Goal: Contribute content: Contribute content

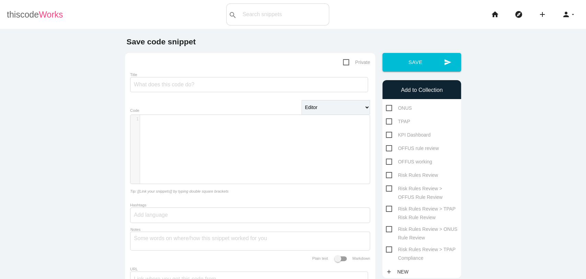
click at [45, 18] on span "Works" at bounding box center [51, 15] width 24 height 10
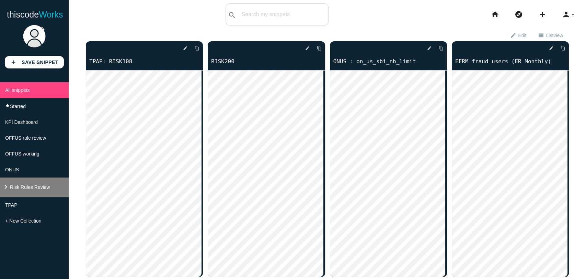
click at [40, 190] on span "Risk Rules Review" at bounding box center [30, 186] width 40 height 5
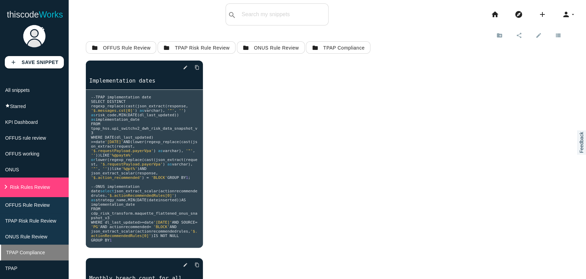
click at [37, 260] on li "TPAP Compliance" at bounding box center [34, 252] width 69 height 16
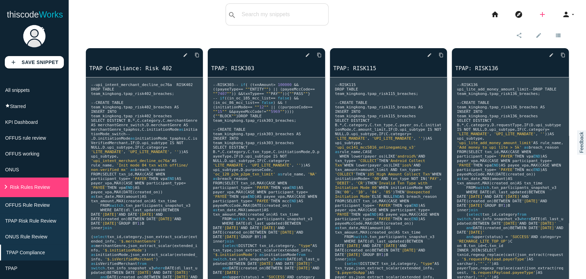
click at [539, 13] on icon "add" at bounding box center [543, 14] width 8 height 22
click at [562, 14] on link "code Snippet" at bounding box center [557, 11] width 48 height 17
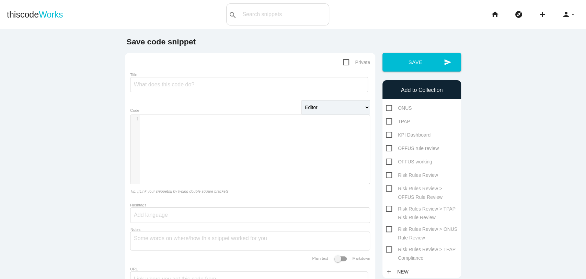
click at [165, 94] on div "Title" at bounding box center [250, 82] width 240 height 23
click at [160, 91] on input "Title" at bounding box center [249, 84] width 238 height 15
type input "TPAP: RISK156"
click at [160, 131] on div "​ x 1 ​" at bounding box center [256, 154] width 250 height 79
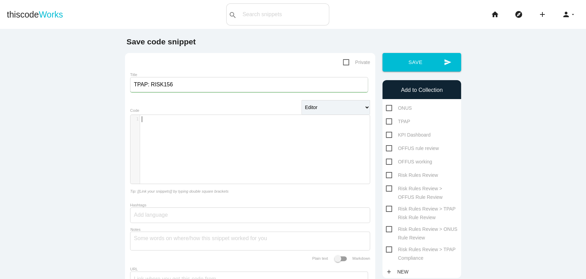
scroll to position [118, 0]
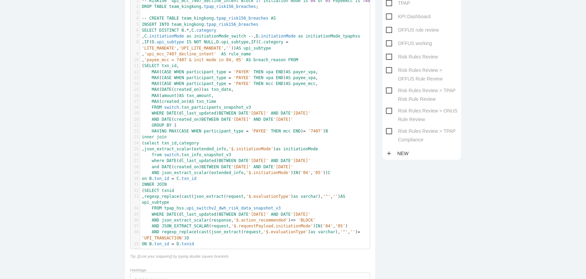
click at [408, 133] on span "Risk Rules Review > TPAP Compliance" at bounding box center [422, 131] width 72 height 9
click at [391, 131] on input "Risk Rules Review > TPAP Compliance" at bounding box center [388, 129] width 4 height 4
checkbox input "true"
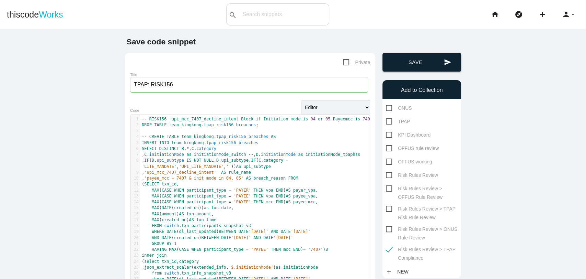
click at [417, 64] on button "send Save" at bounding box center [422, 62] width 79 height 19
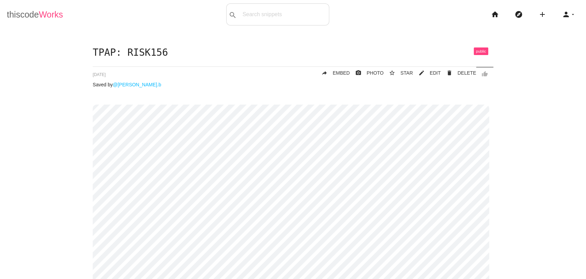
click at [33, 6] on link "thiscode Works" at bounding box center [35, 14] width 56 height 22
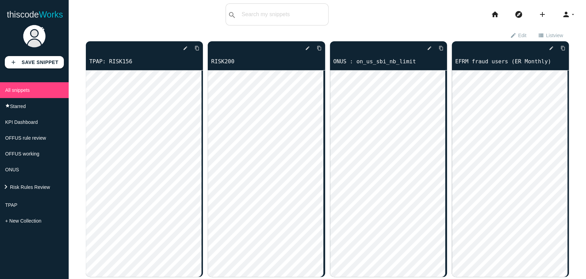
scroll to position [490, 0]
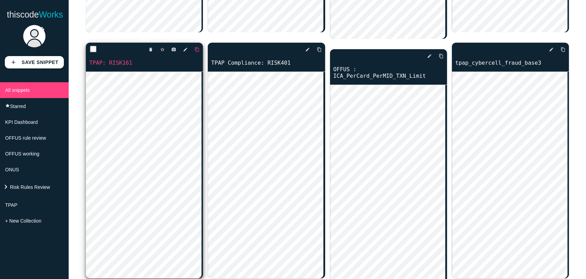
click at [122, 67] on div "delete star_border photo_camera edit content_copy TPAP: RISK161" at bounding box center [144, 57] width 117 height 29
click at [199, 47] on div "delete star_border photo_camera edit content_copy" at bounding box center [144, 50] width 117 height 14
click at [195, 49] on icon "content_copy" at bounding box center [197, 49] width 5 height 12
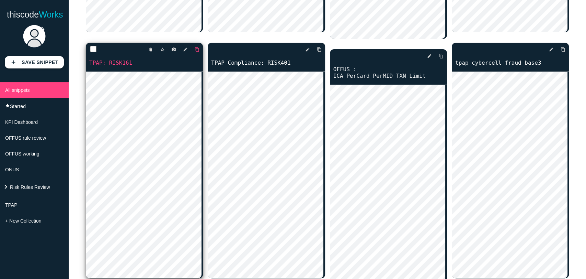
click at [195, 49] on icon "content_copy" at bounding box center [197, 49] width 5 height 12
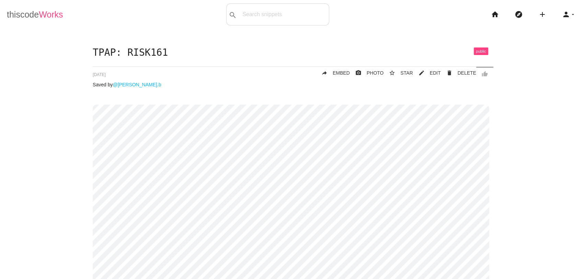
click at [58, 15] on span "Works" at bounding box center [51, 15] width 24 height 10
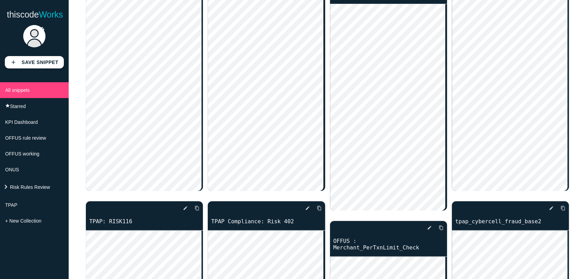
scroll to position [3143, 0]
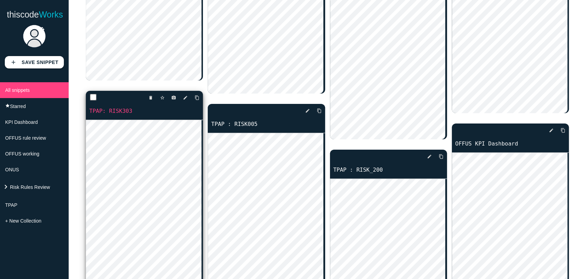
click at [115, 115] on link "TPAP: RISK303" at bounding box center [144, 111] width 117 height 8
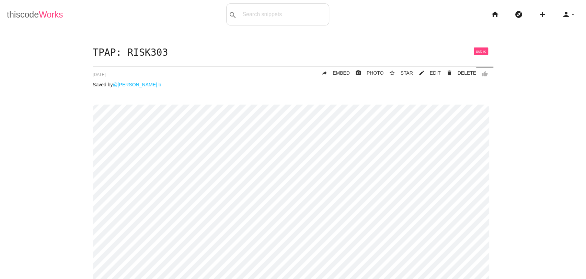
click at [54, 14] on span "Works" at bounding box center [51, 15] width 24 height 10
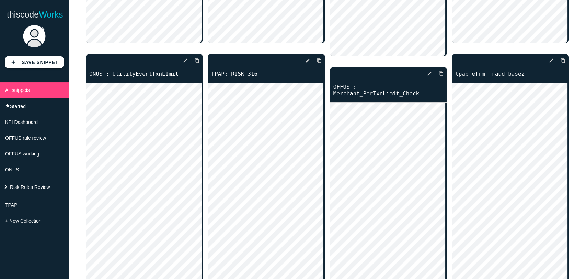
scroll to position [721, 0]
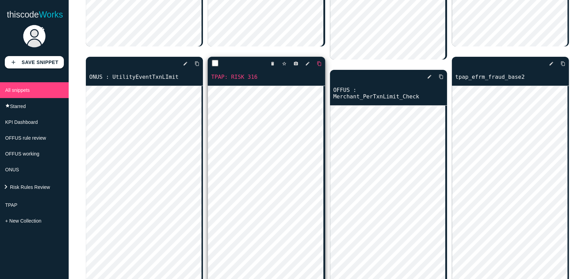
click at [313, 65] on link "content_copy" at bounding box center [317, 63] width 10 height 12
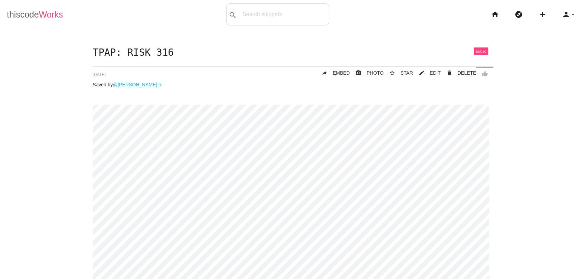
click at [31, 10] on link "thiscode Works" at bounding box center [35, 14] width 56 height 22
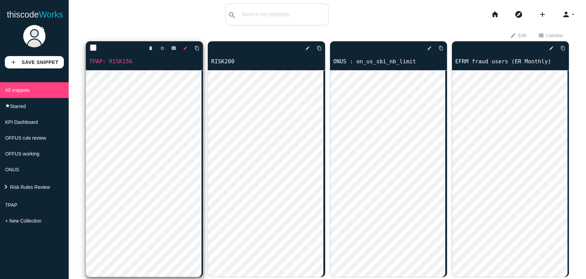
click at [185, 48] on icon "edit" at bounding box center [185, 48] width 5 height 12
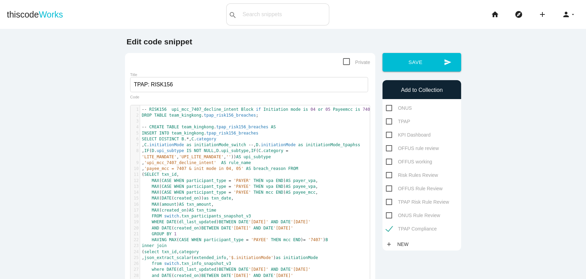
scroll to position [2, 0]
click at [163, 140] on span "DISTINCT" at bounding box center [169, 138] width 20 height 5
type textarea "-- RISK156 upi_mcc_7407_decline_intent Block if Initiation mode is 04 or 05 Pay…"
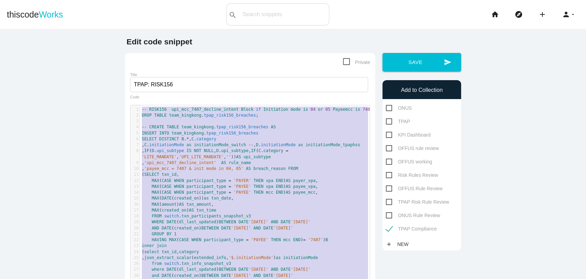
paste textarea
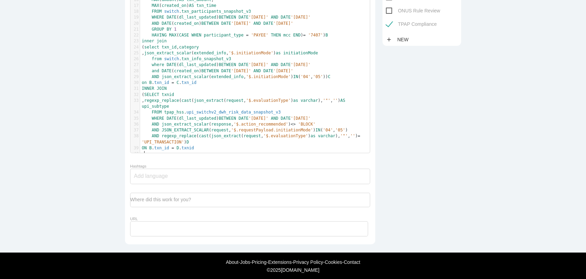
scroll to position [0, 0]
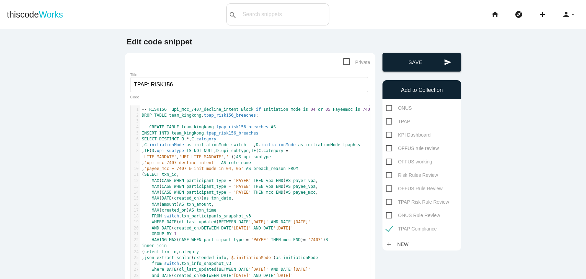
click at [385, 61] on button "send Save" at bounding box center [422, 62] width 79 height 19
